Goal: Navigation & Orientation: Find specific page/section

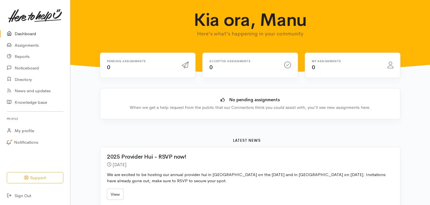
click at [30, 33] on link "Dashboard" at bounding box center [35, 34] width 70 height 12
